Goal: Task Accomplishment & Management: Use online tool/utility

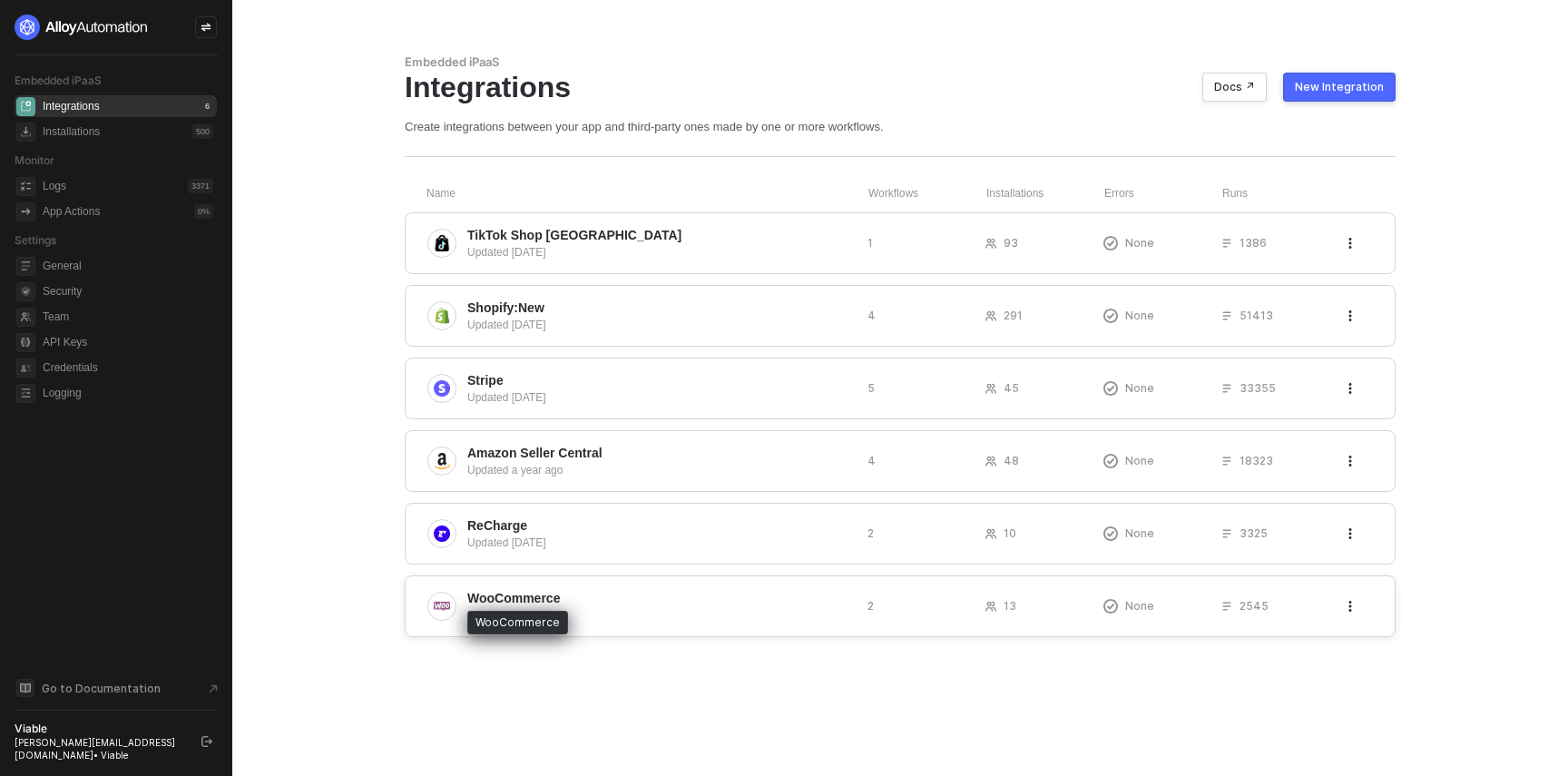
click at [521, 594] on span "WooCommerce" at bounding box center [513, 598] width 92 height 18
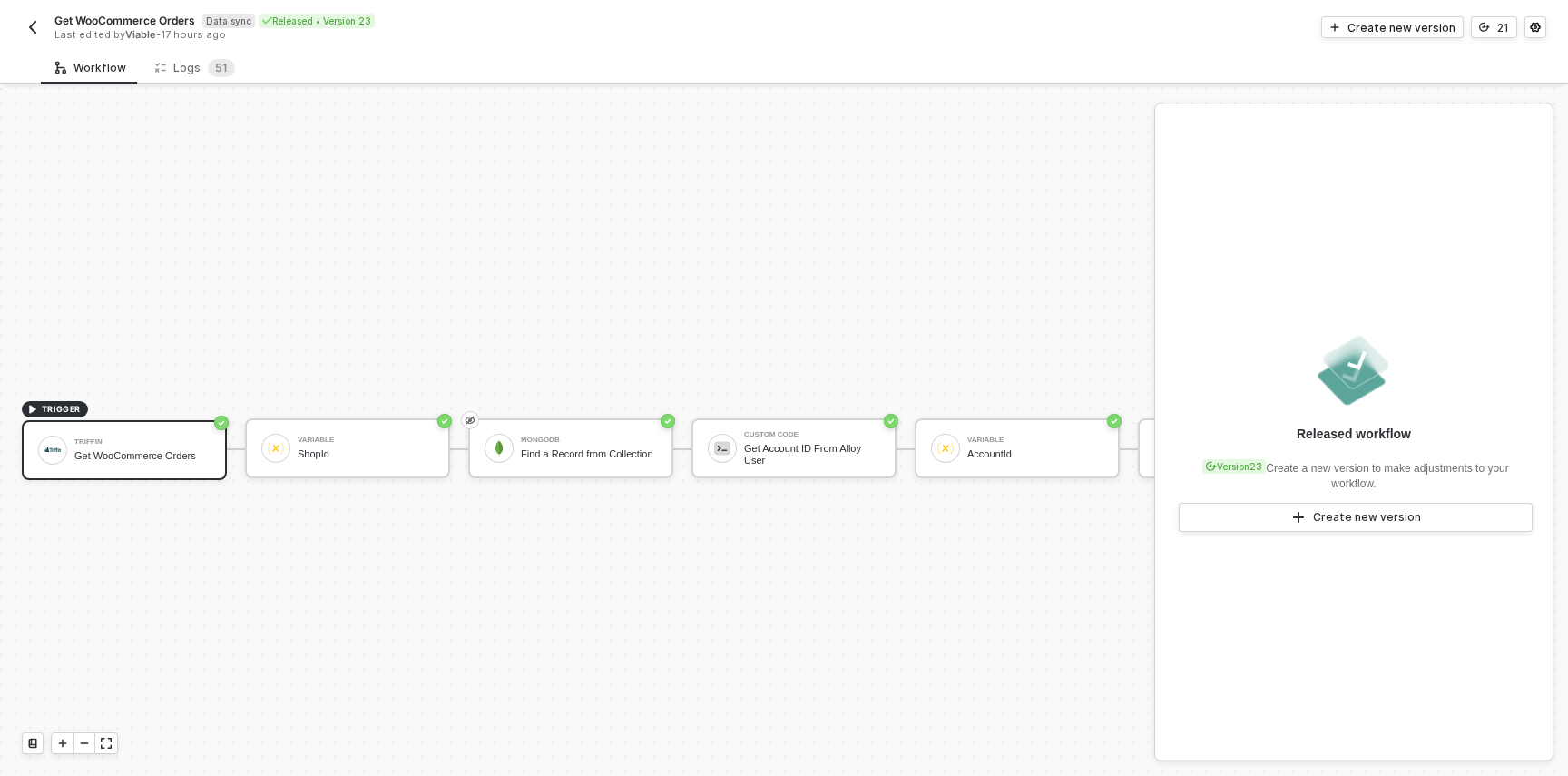
scroll to position [34, 0]
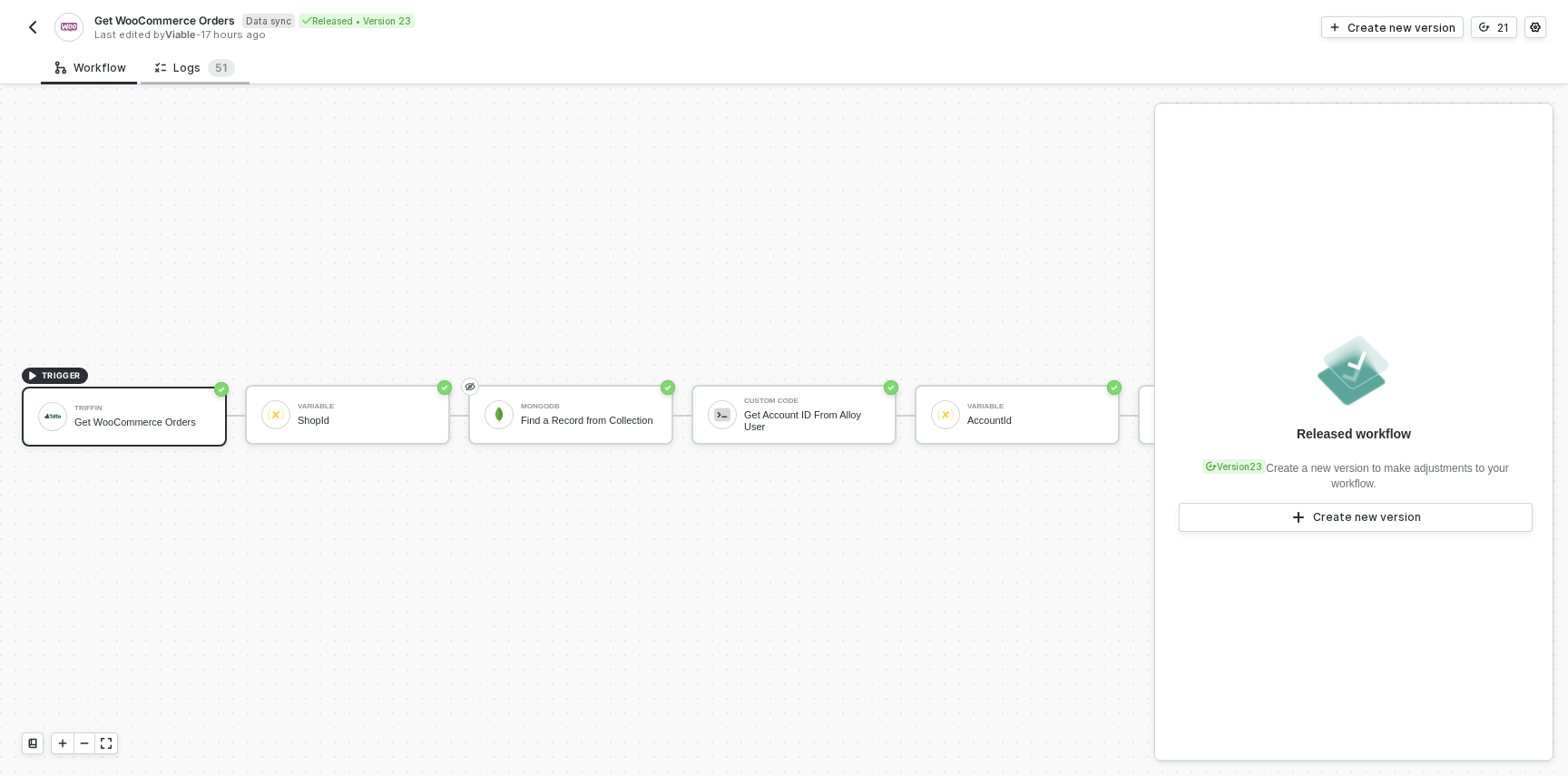
click at [186, 67] on div "Logs 5 1" at bounding box center [195, 68] width 79 height 18
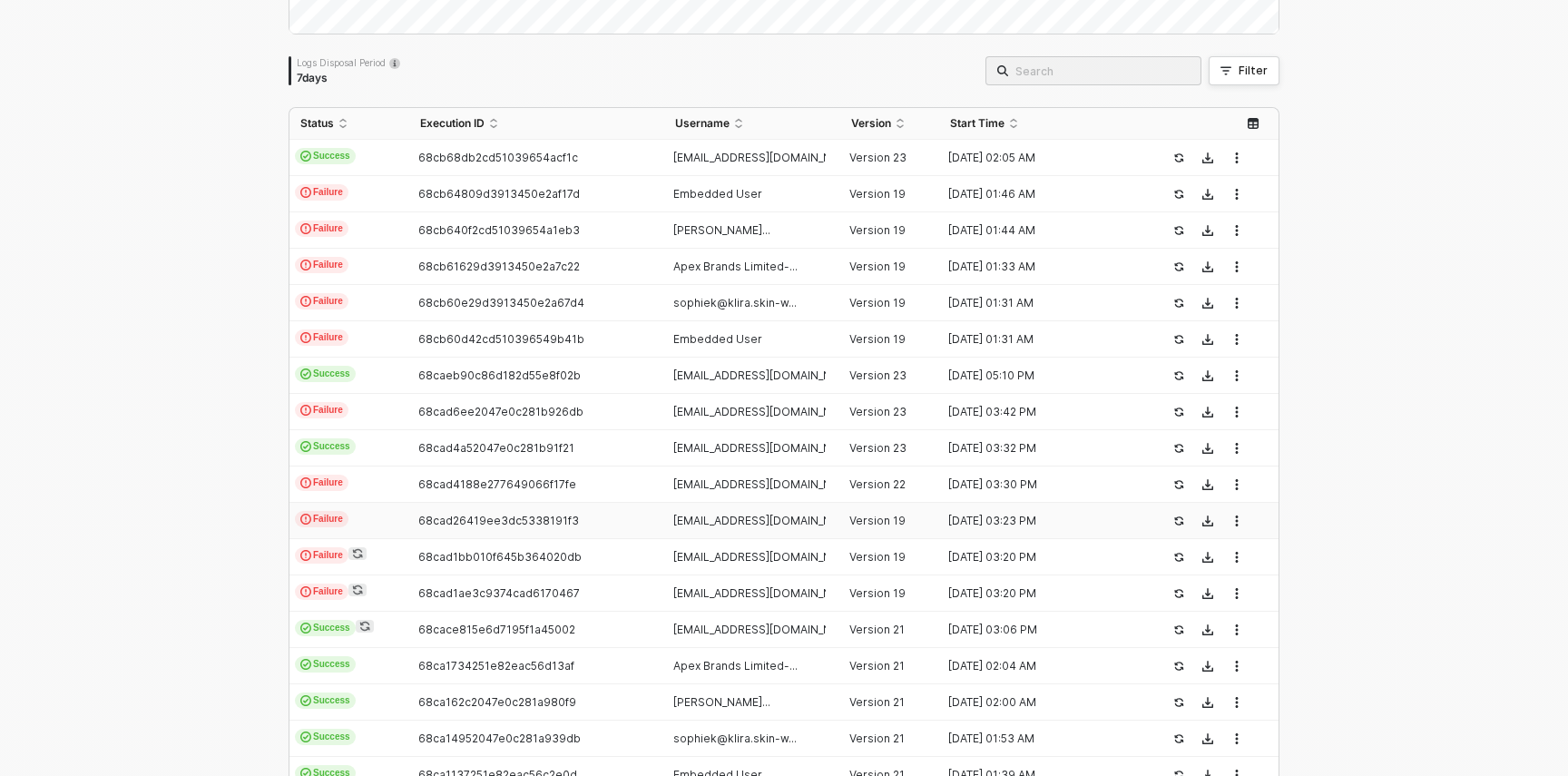
scroll to position [284, 0]
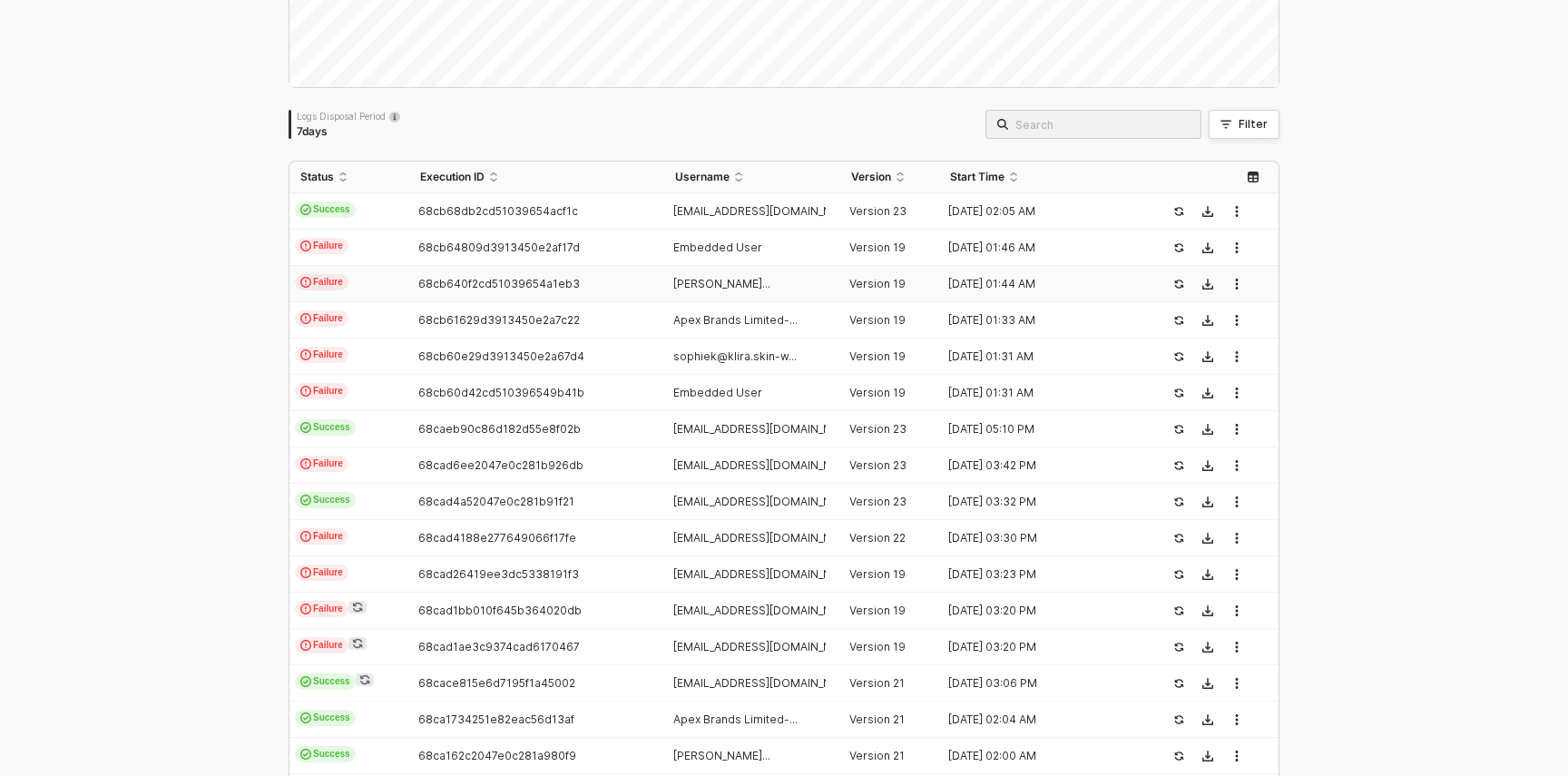
click at [771, 283] on span "[PERSON_NAME]..." at bounding box center [721, 283] width 97 height 14
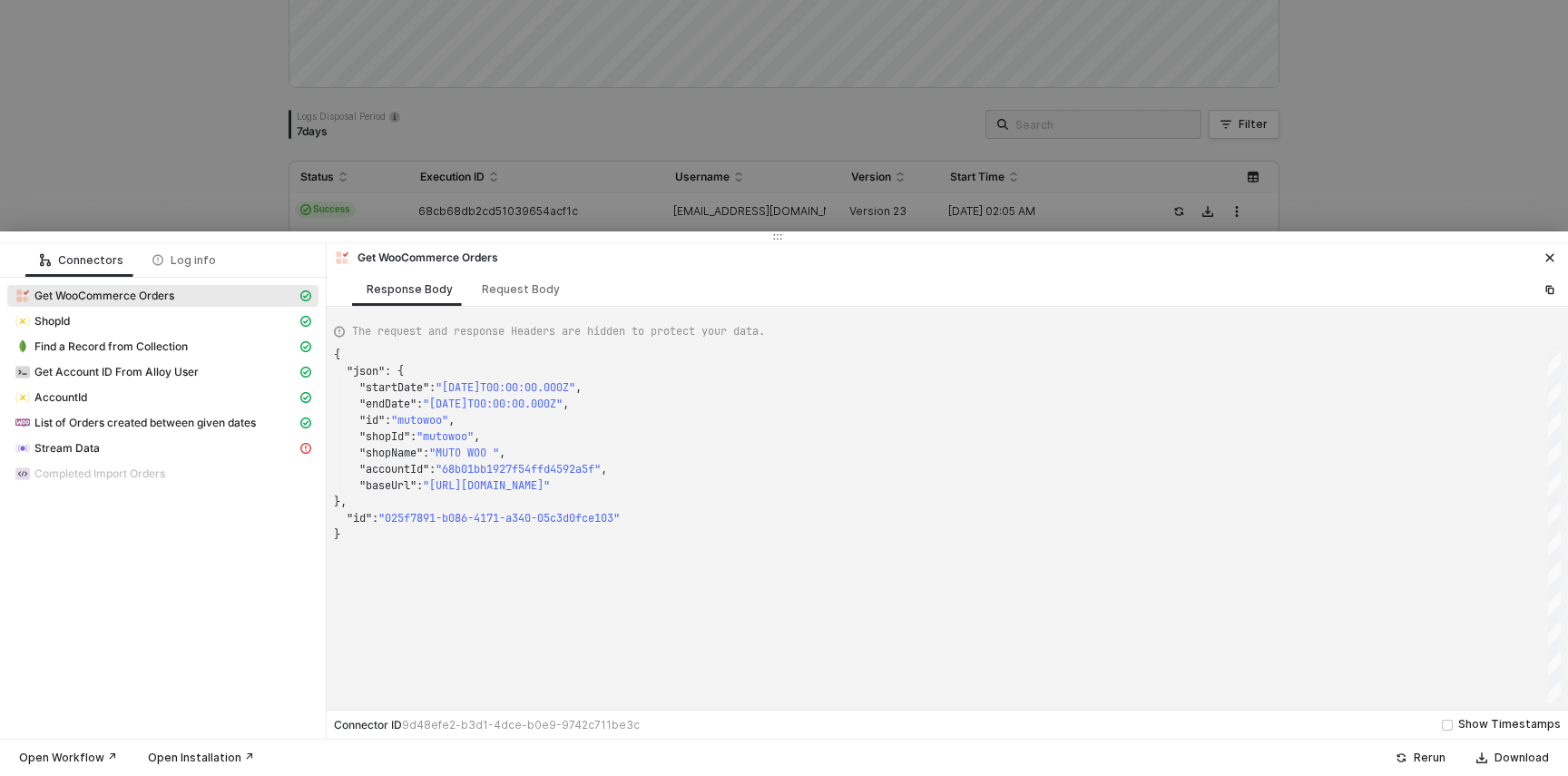
scroll to position [163, 0]
click at [686, 215] on div at bounding box center [784, 388] width 1568 height 776
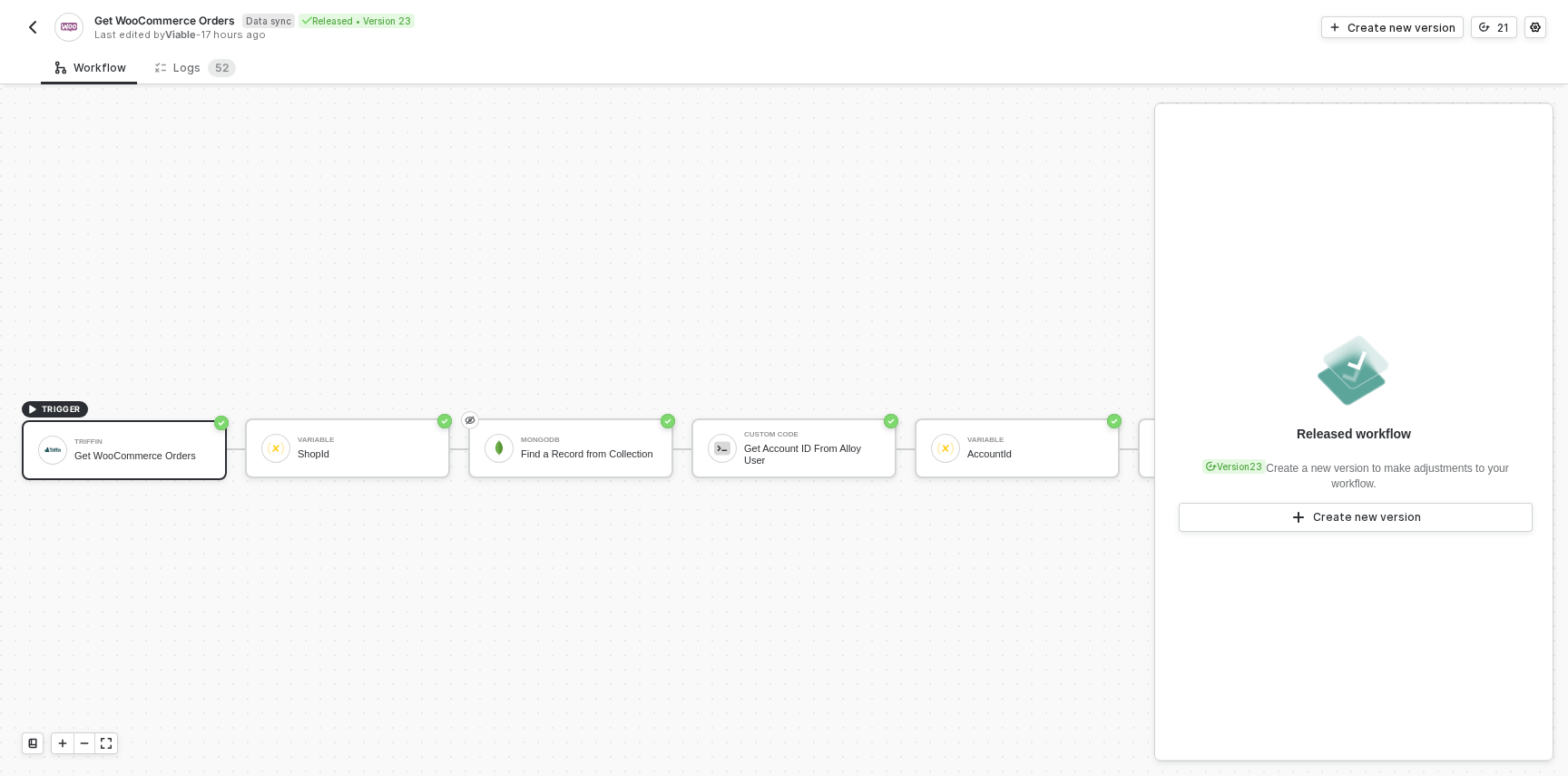
scroll to position [34, 0]
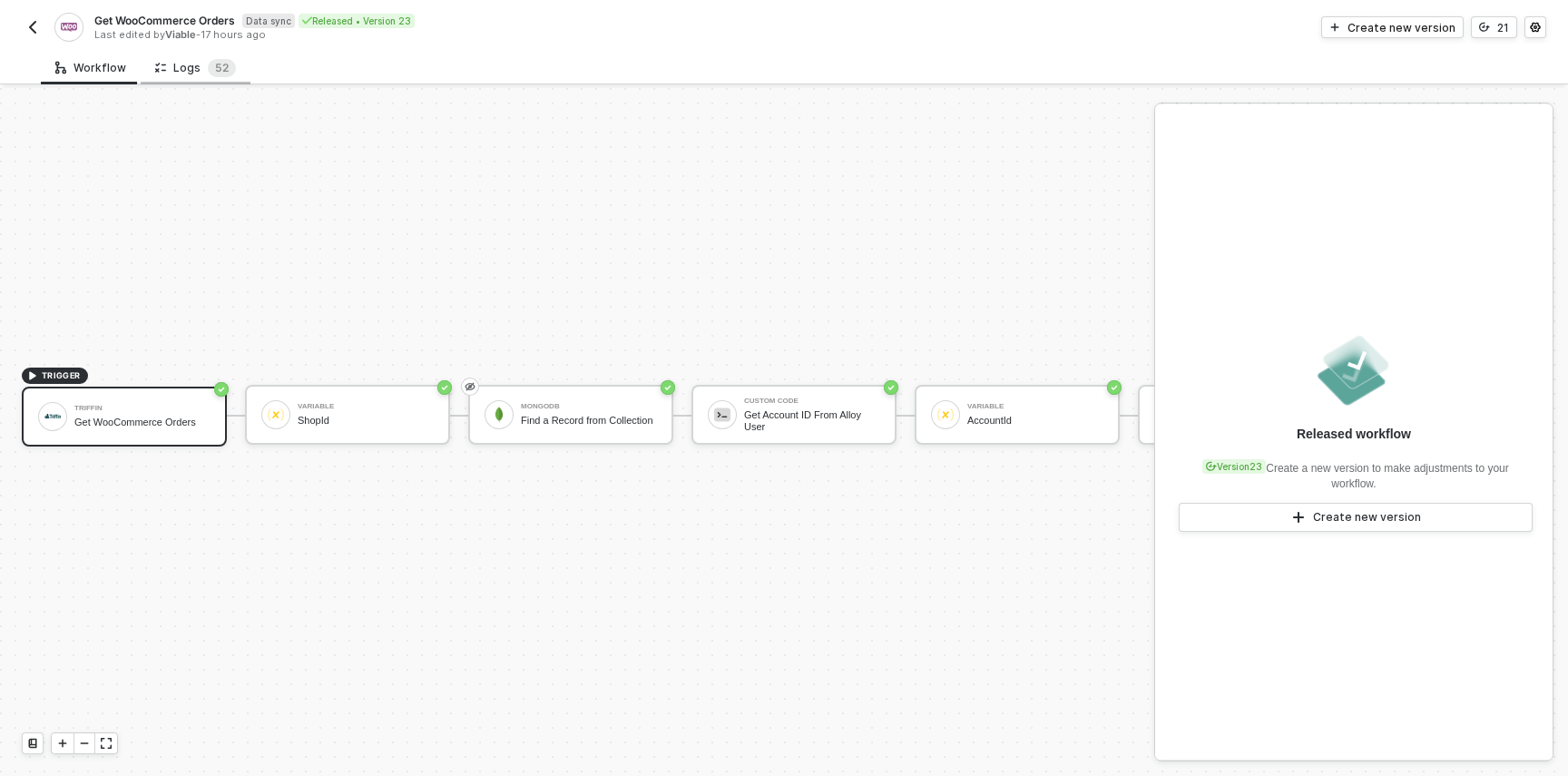
click at [193, 56] on div "Logs 5 2" at bounding box center [195, 68] width 110 height 34
